Goal: Task Accomplishment & Management: Use online tool/utility

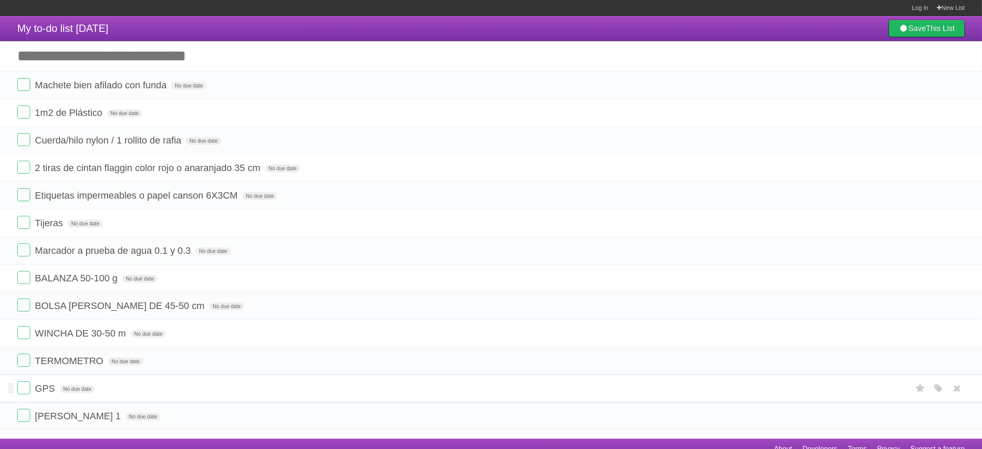
click at [30, 382] on li "GPS No due date [PERSON_NAME] Red Blue [PERSON_NAME] Purple Orange" at bounding box center [491, 388] width 982 height 28
click at [25, 391] on label at bounding box center [23, 387] width 13 height 13
click at [25, 366] on label at bounding box center [23, 360] width 13 height 13
click at [24, 363] on label at bounding box center [23, 360] width 13 height 13
click at [22, 332] on label at bounding box center [23, 332] width 13 height 13
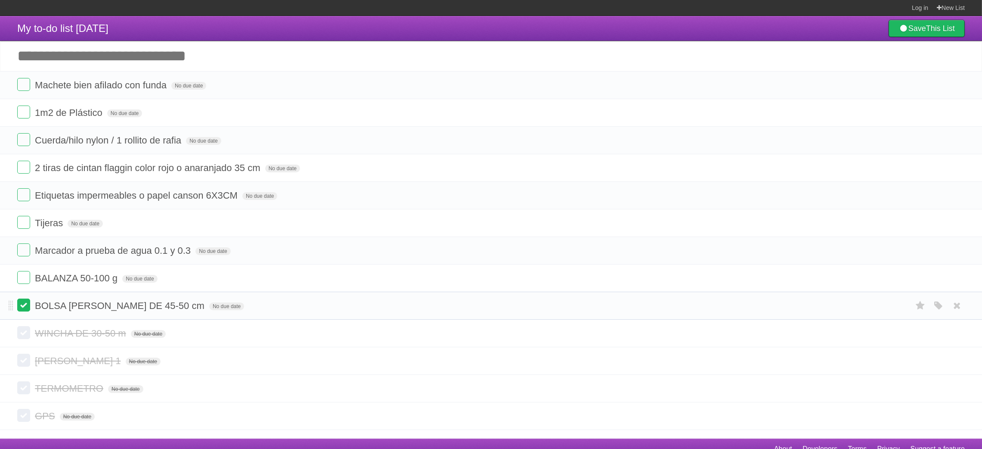
click at [22, 311] on label at bounding box center [23, 304] width 13 height 13
click at [19, 281] on label at bounding box center [23, 277] width 13 height 13
click at [26, 254] on label at bounding box center [23, 249] width 13 height 13
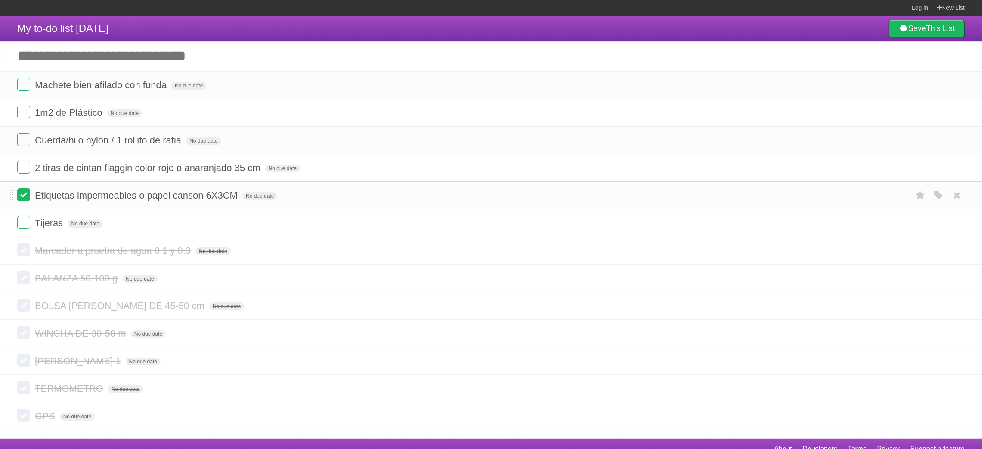
click at [23, 199] on label at bounding box center [23, 194] width 13 height 13
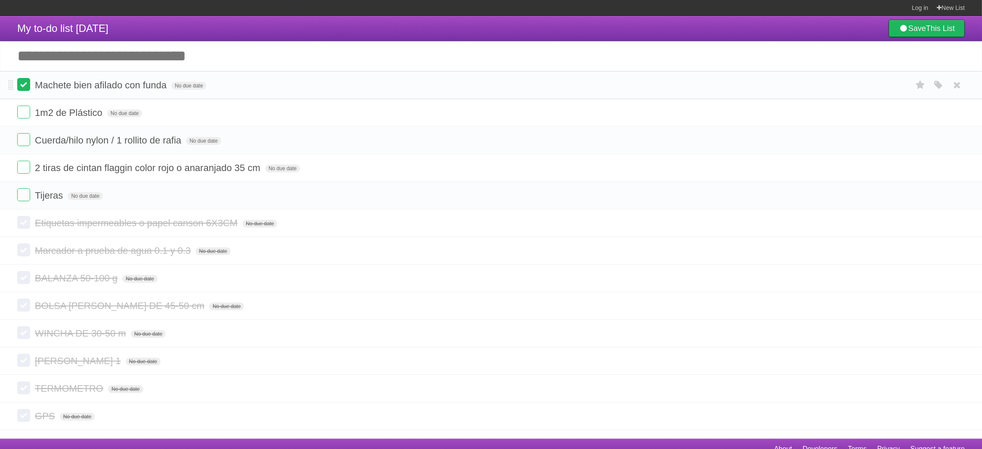
click at [23, 82] on label at bounding box center [23, 84] width 13 height 13
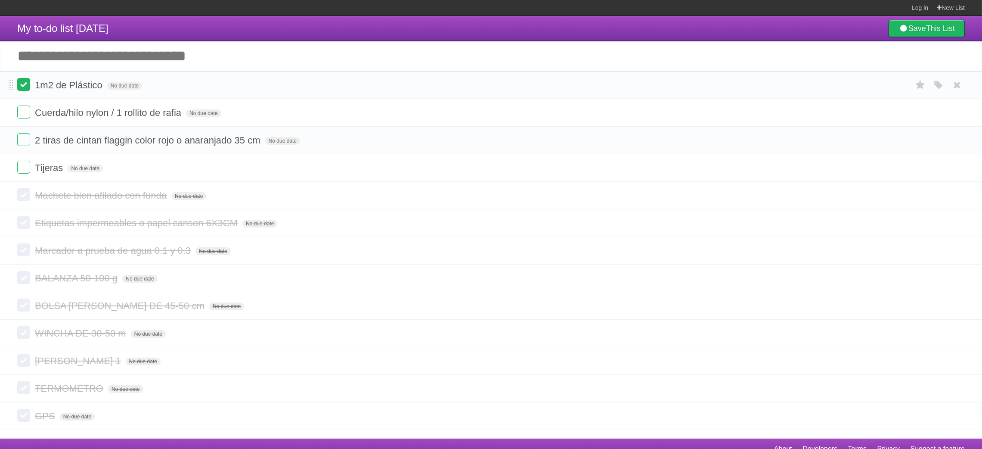
click at [25, 84] on label at bounding box center [23, 84] width 13 height 13
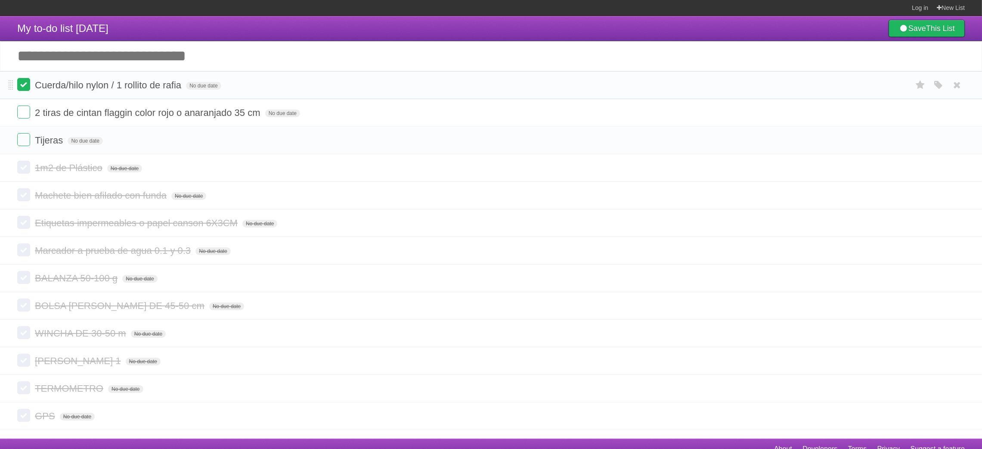
click at [30, 87] on label at bounding box center [23, 84] width 13 height 13
click at [23, 84] on label at bounding box center [23, 84] width 13 height 13
click at [24, 85] on label at bounding box center [23, 84] width 13 height 13
